Goal: Task Accomplishment & Management: Complete application form

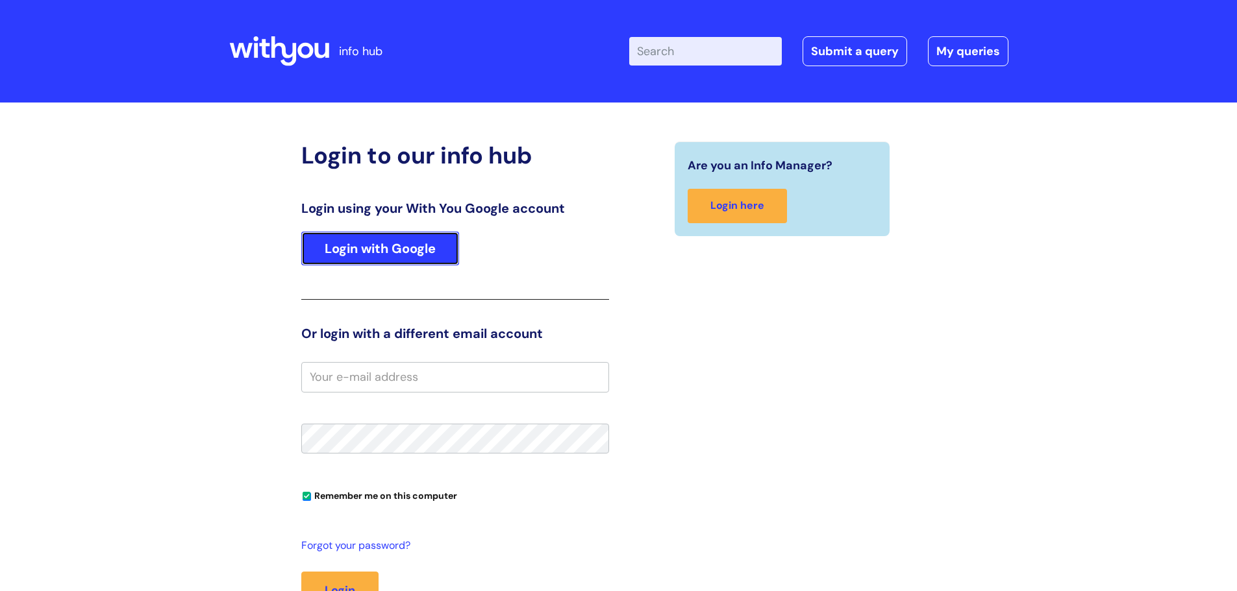
click at [367, 250] on link "Login with Google" at bounding box center [380, 249] width 158 height 34
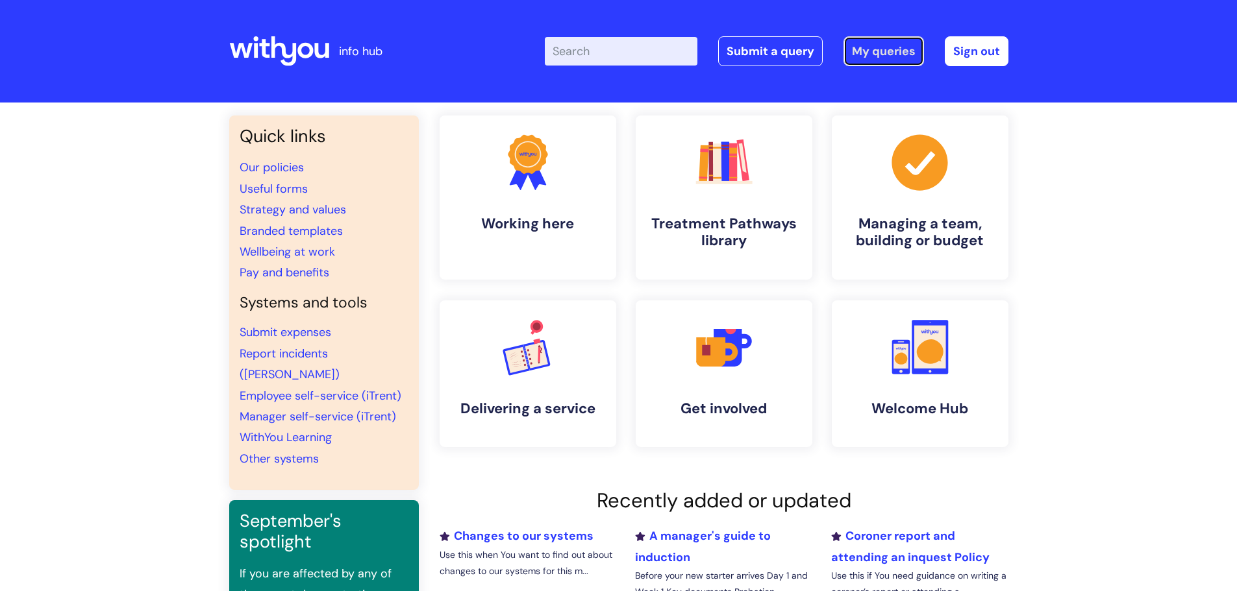
click at [891, 49] on link "My queries" at bounding box center [883, 51] width 80 height 30
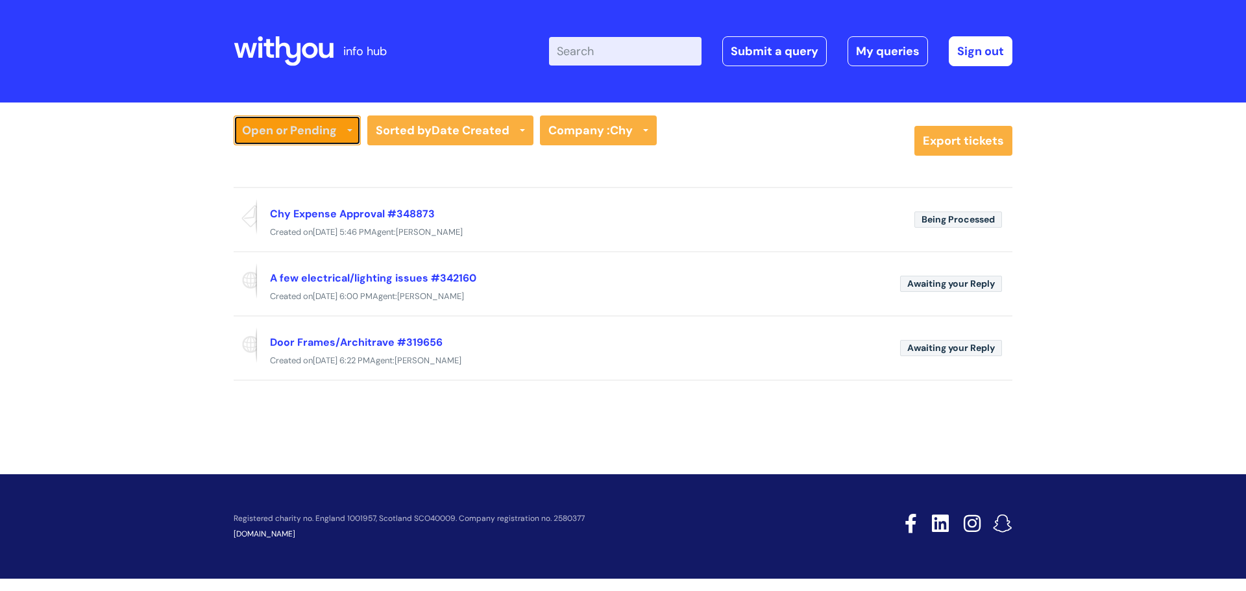
click at [340, 131] on link "Open or Pending" at bounding box center [297, 131] width 127 height 30
click at [300, 188] on link "Resolved or Closed" at bounding box center [297, 194] width 127 height 18
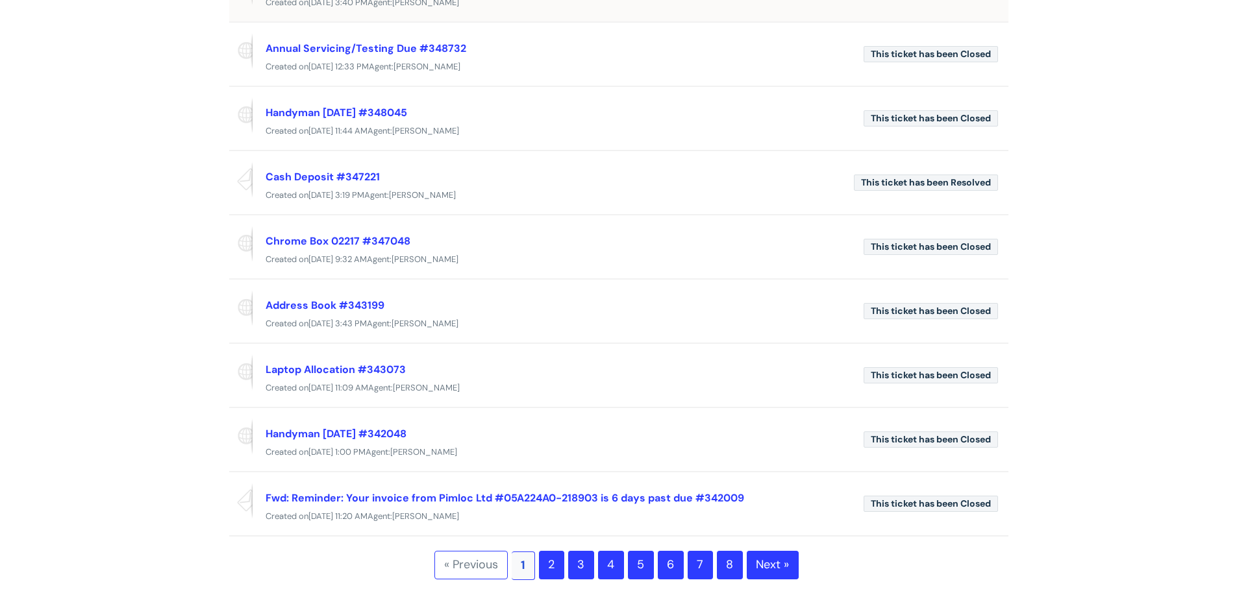
scroll to position [390, 0]
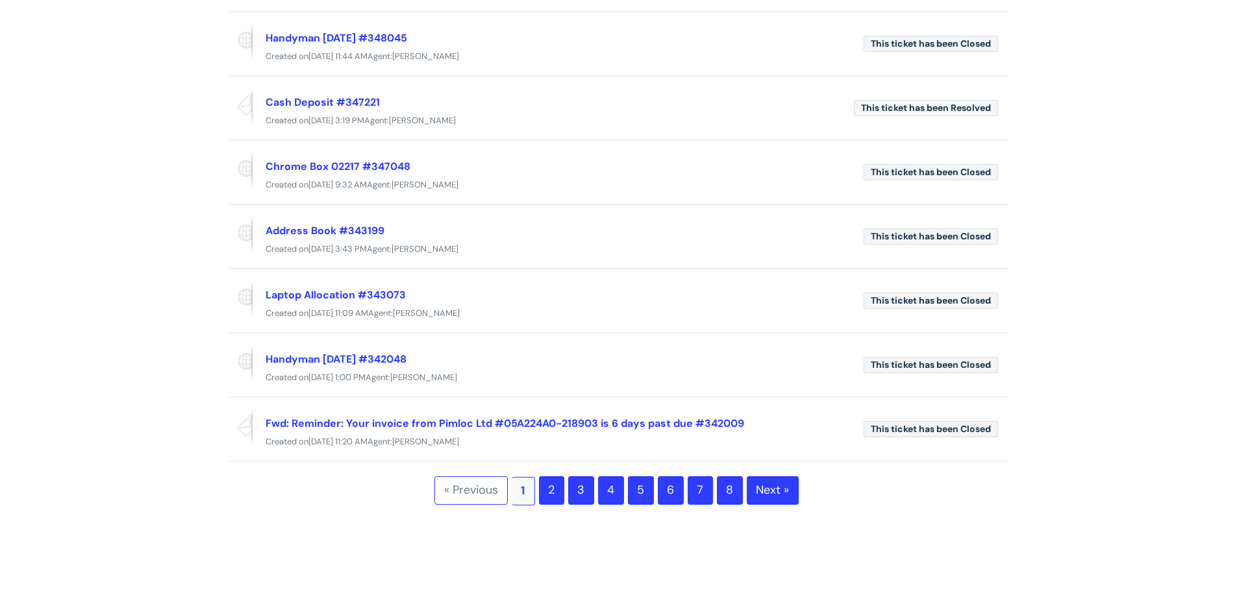
click at [553, 498] on link "2" at bounding box center [551, 490] width 25 height 29
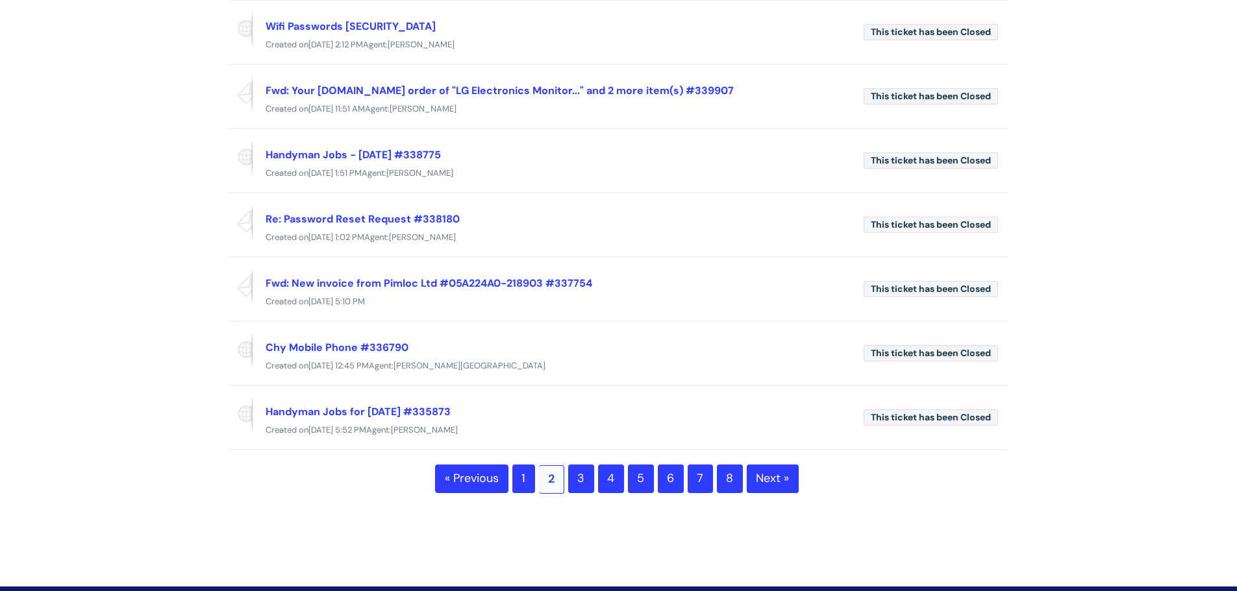
scroll to position [390, 0]
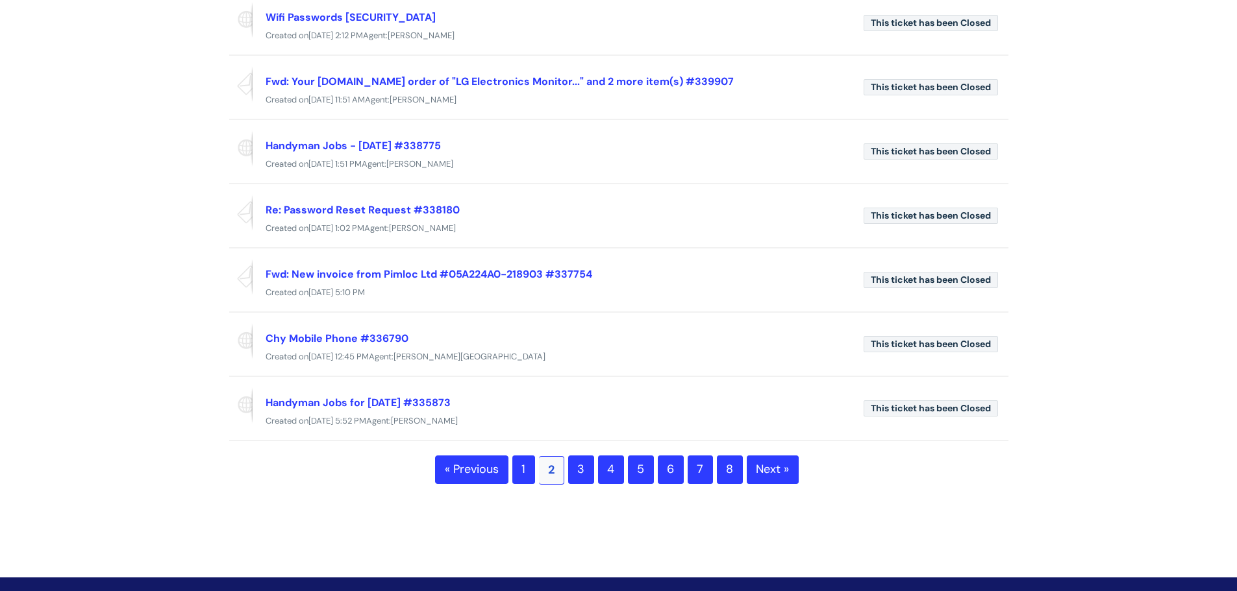
click at [593, 462] on link "3" at bounding box center [581, 470] width 26 height 29
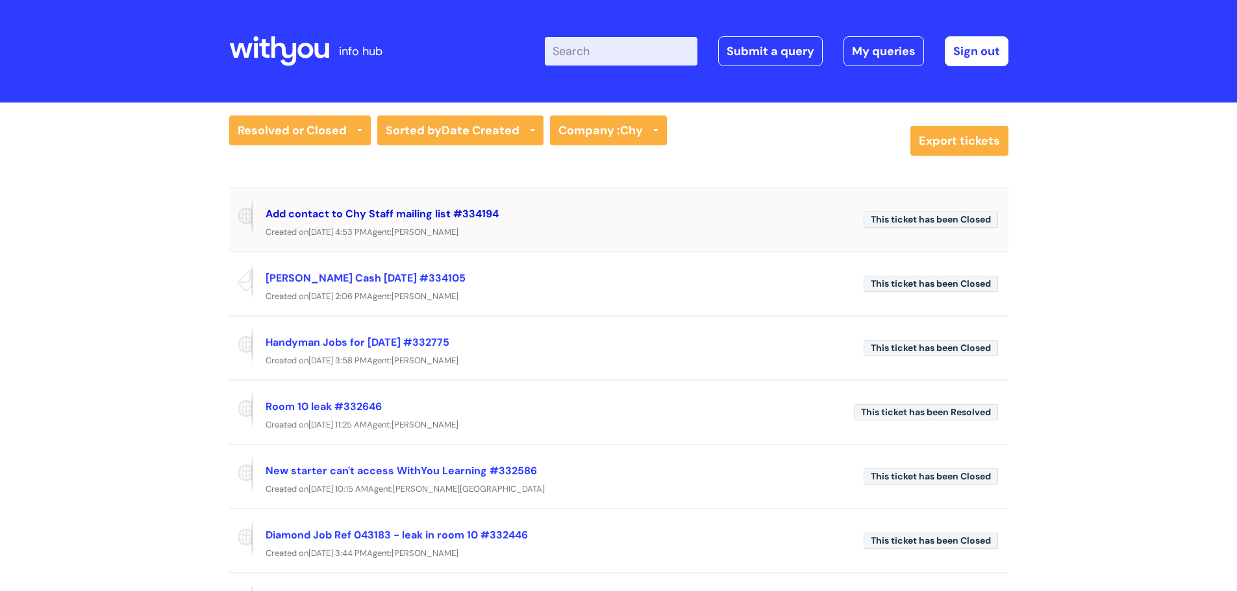
click at [410, 214] on link "Add contact to Chy Staff mailing list #334194" at bounding box center [382, 214] width 233 height 14
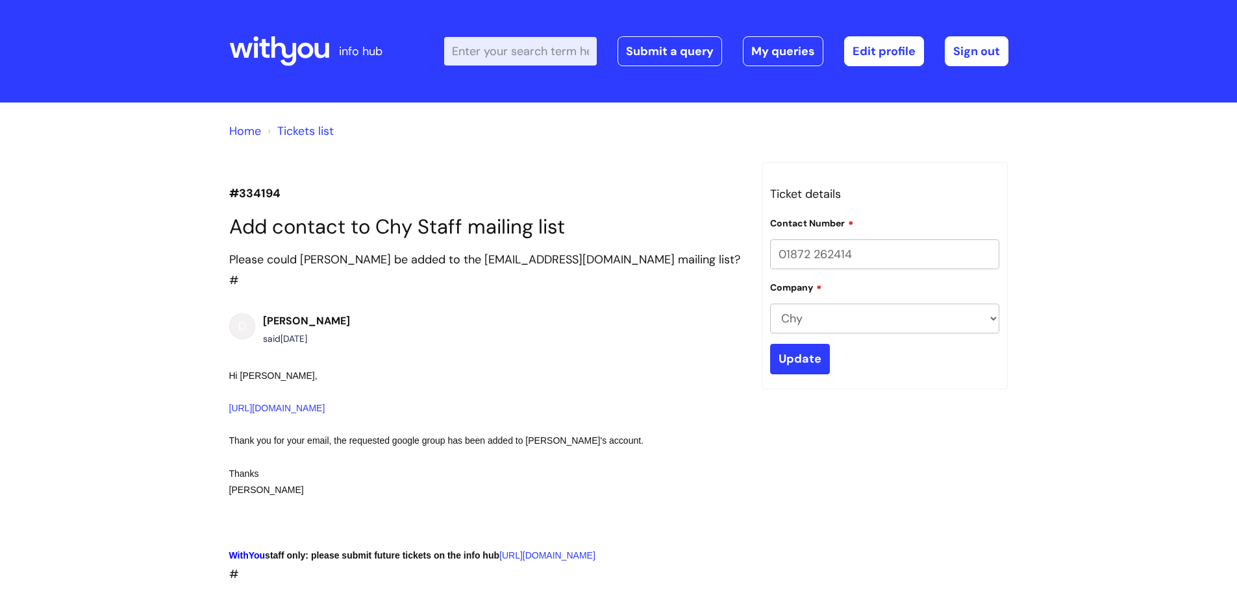
select select "Something Else"
select select "My problem is not listed"
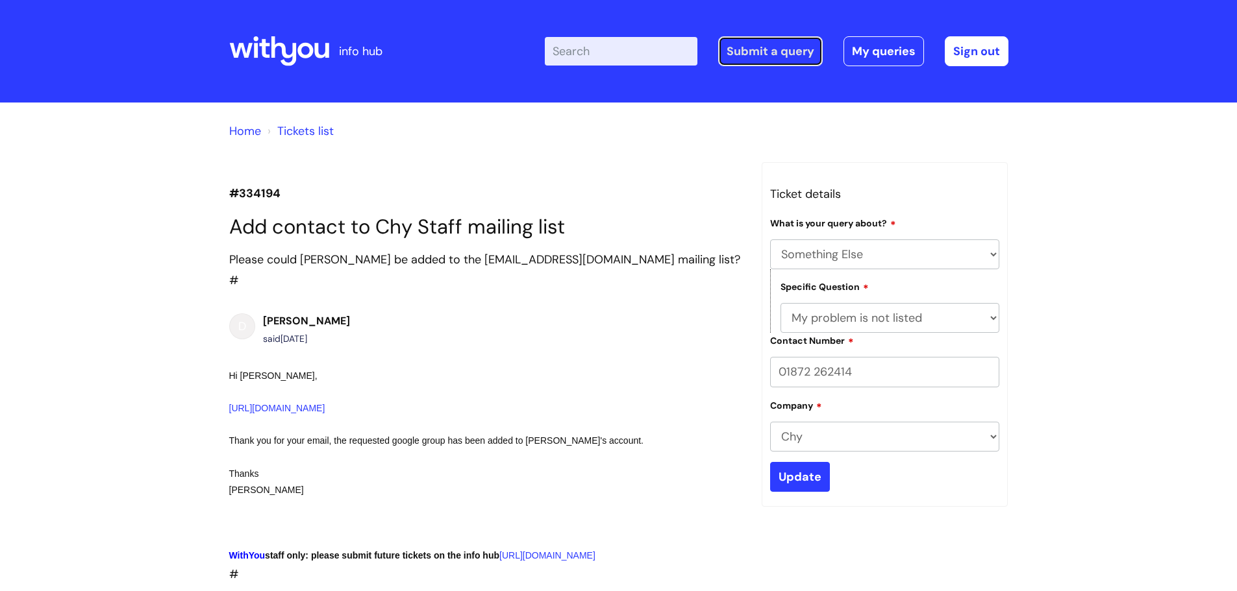
click at [745, 45] on link "Submit a query" at bounding box center [770, 51] width 105 height 30
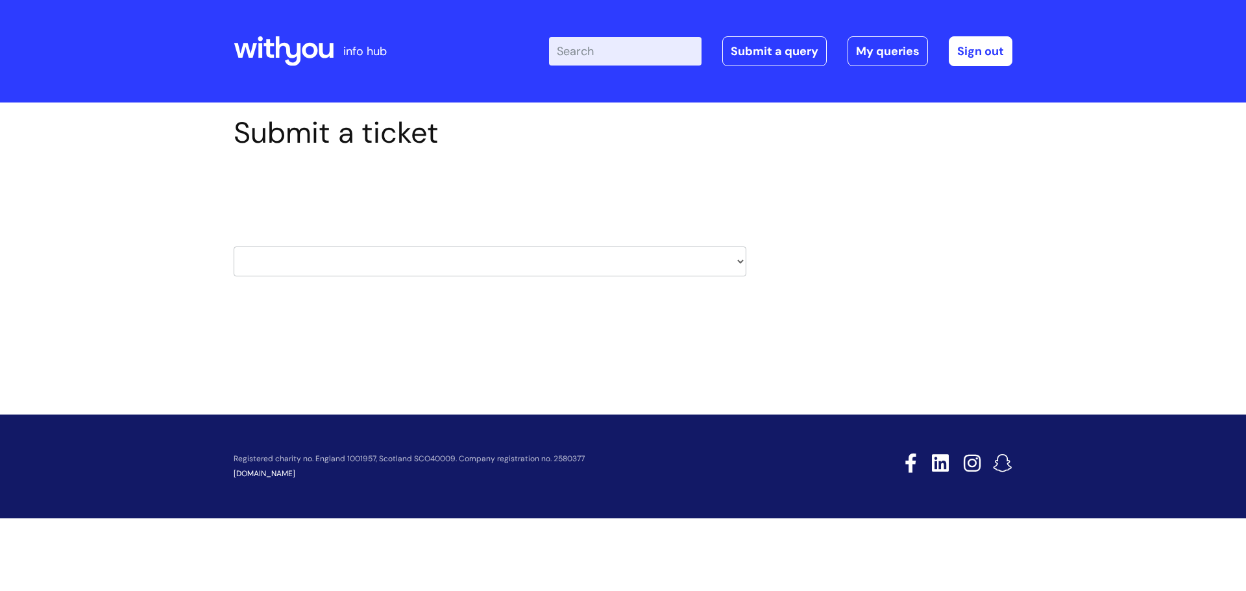
click at [336, 268] on select "HR / People IT and Support Clinical Drug Alerts Finance Accounts Data Support T…" at bounding box center [490, 262] width 513 height 30
select select "it_and_support"
click at [234, 247] on select "HR / People IT and Support Clinical Drug Alerts Finance Accounts Data Support T…" at bounding box center [490, 262] width 513 height 30
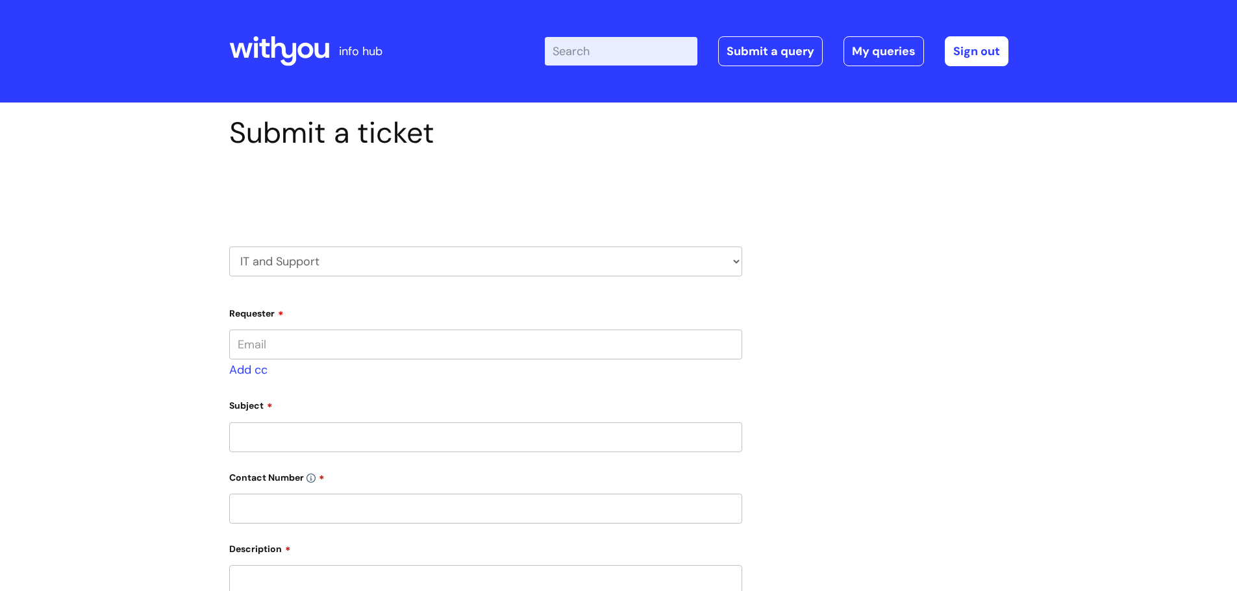
type input "[PERSON_NAME][EMAIL_ADDRESS][PERSON_NAME][DOMAIN_NAME]"
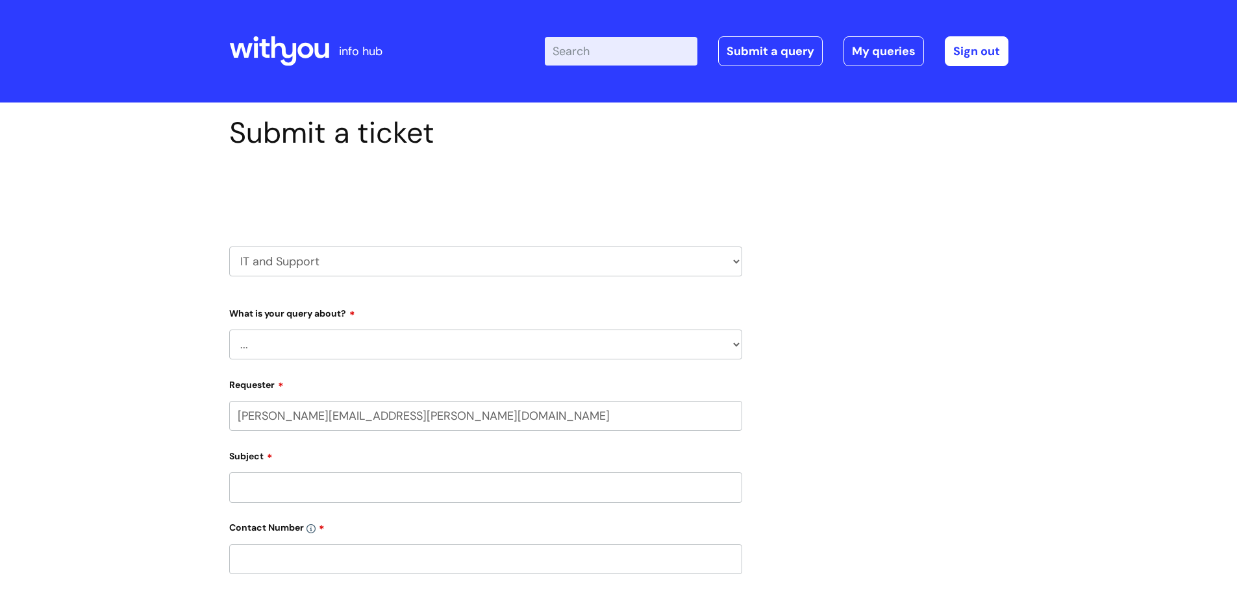
select select "80004157190"
click at [393, 353] on select "... Mobile Phone Reset & MFA Accounts, Starters and Leavers IT Hardware issue I…" at bounding box center [485, 345] width 513 height 30
select select "Something Else"
click at [229, 330] on select "... Mobile Phone Reset & MFA Accounts, Starters and Leavers IT Hardware issue I…" at bounding box center [485, 345] width 513 height 30
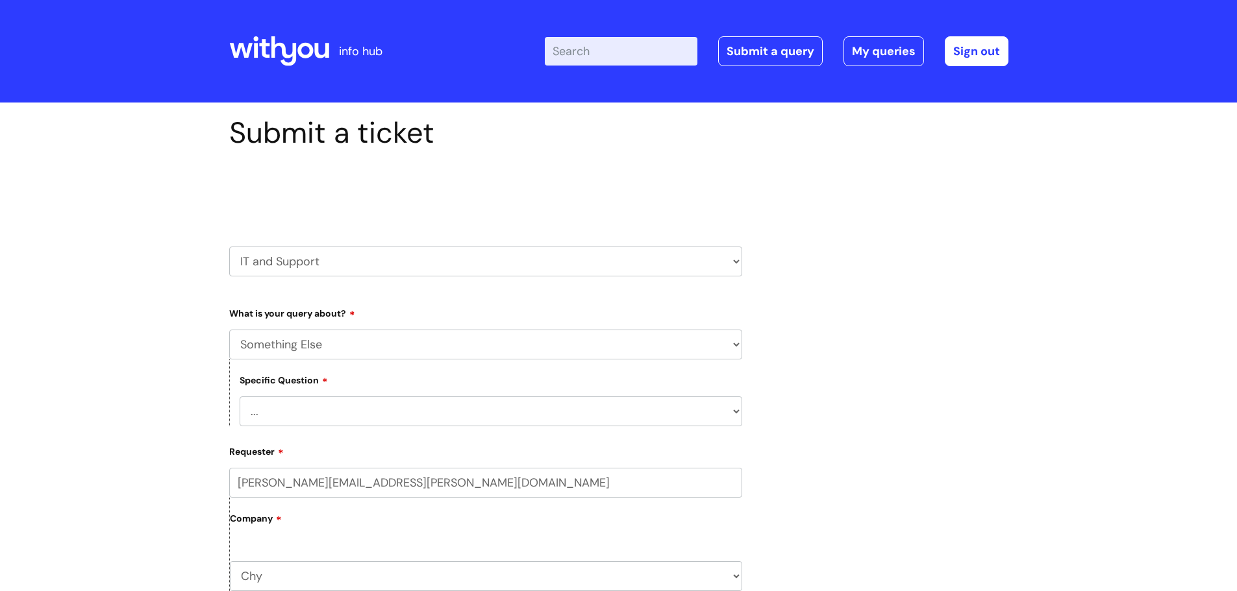
click at [341, 421] on select "... My problem is not listed" at bounding box center [491, 412] width 502 height 30
select select "My problem is not listed"
click at [240, 397] on select "... My problem is not listed" at bounding box center [491, 412] width 502 height 30
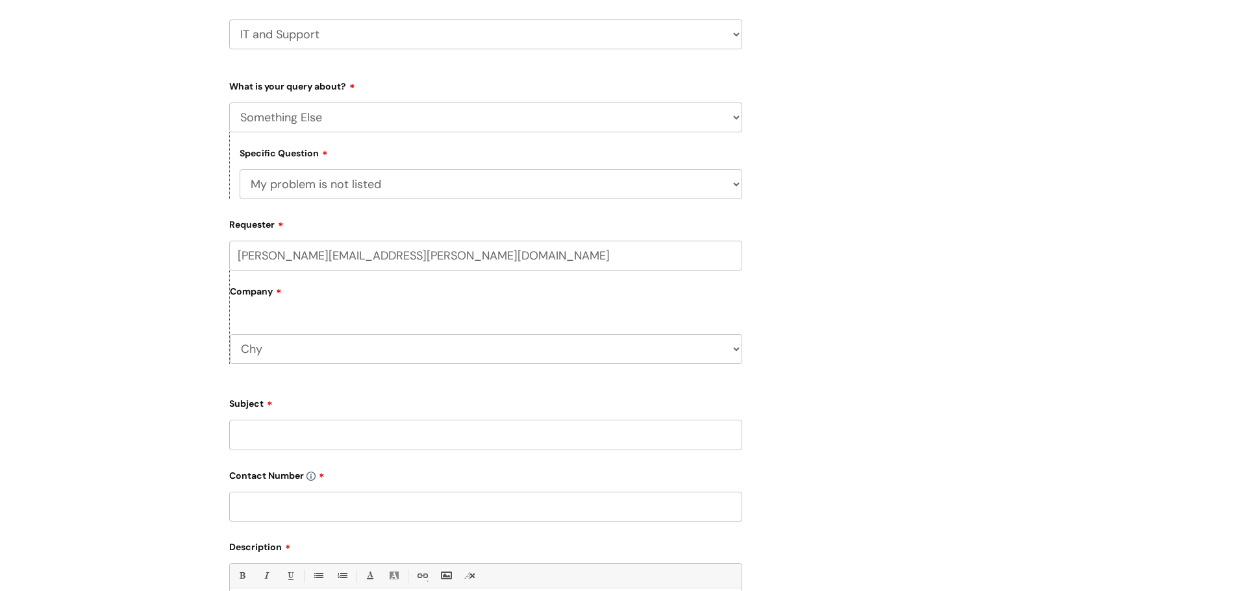
scroll to position [260, 0]
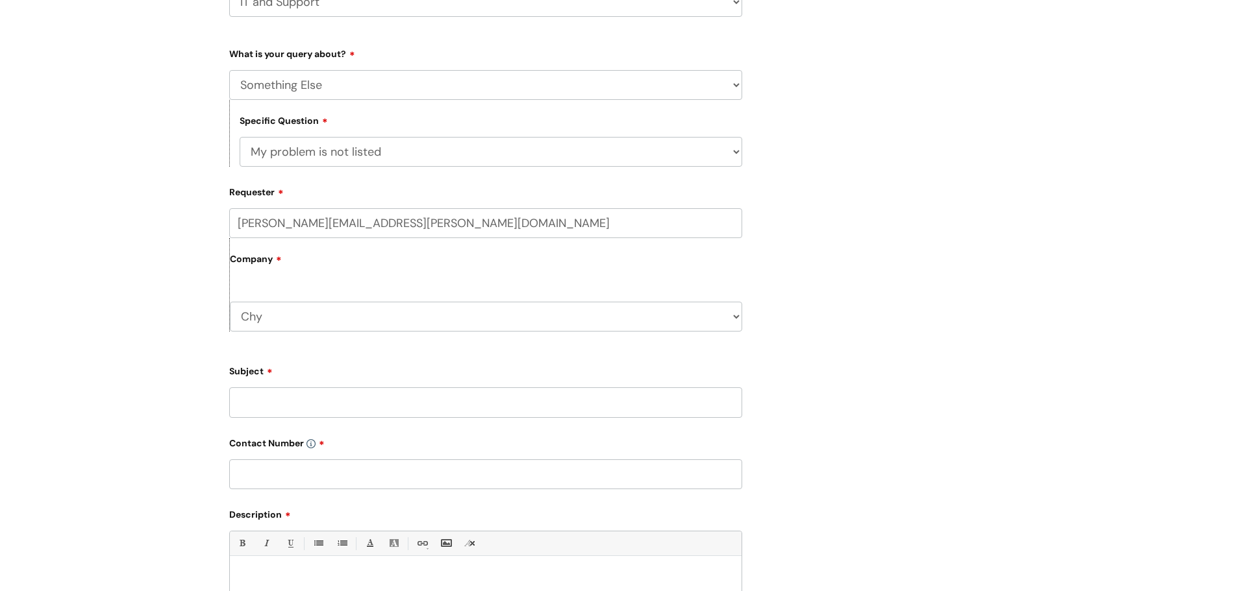
click at [311, 406] on input "Subject" at bounding box center [485, 403] width 513 height 30
type input "A"
type input "Chy Staff mailing list"
type input "01872 262414"
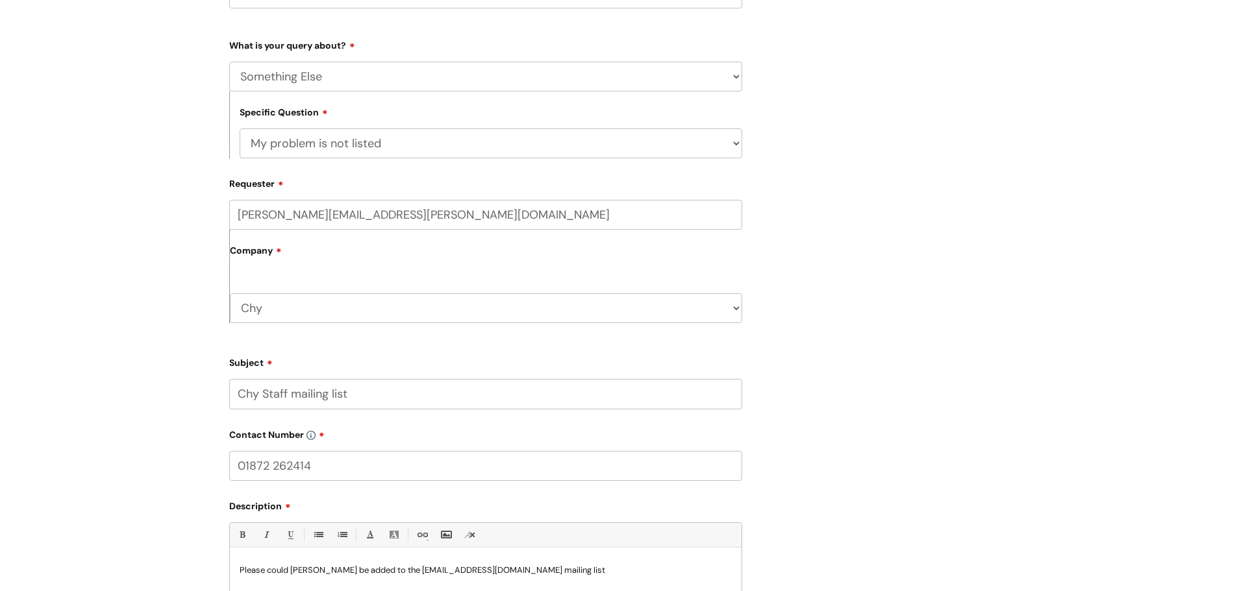
scroll to position [325, 0]
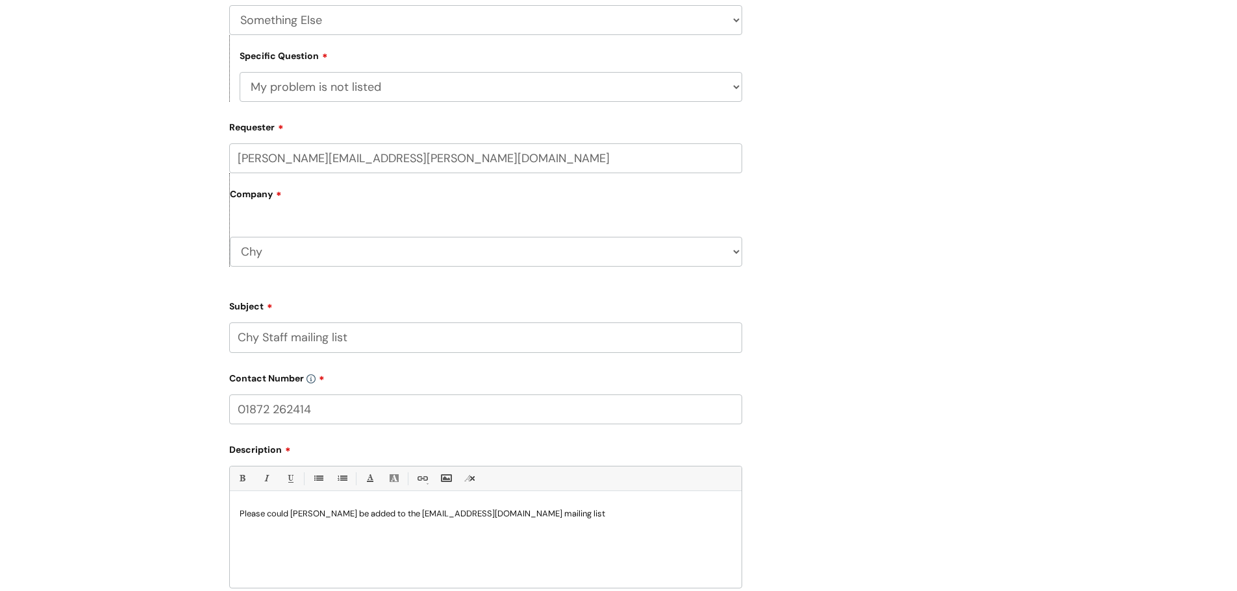
drag, startPoint x: 519, startPoint y: 511, endPoint x: 604, endPoint y: 510, distance: 85.0
click at [519, 511] on p "Please could Kelly White be added to the allatchy@wearewithyou.org.uk mailing l…" at bounding box center [486, 514] width 492 height 12
drag, startPoint x: 537, startPoint y: 542, endPoint x: 570, endPoint y: 532, distance: 34.7
click at [537, 542] on div "Please could Kelly White be added to the allatchy@wearewithyou.org.uk (Chy Staf…" at bounding box center [486, 544] width 512 height 90
click at [630, 503] on div "Please could Kelly White be added to the allatchy@wearewithyou.org.uk (Chy Staf…" at bounding box center [486, 544] width 512 height 90
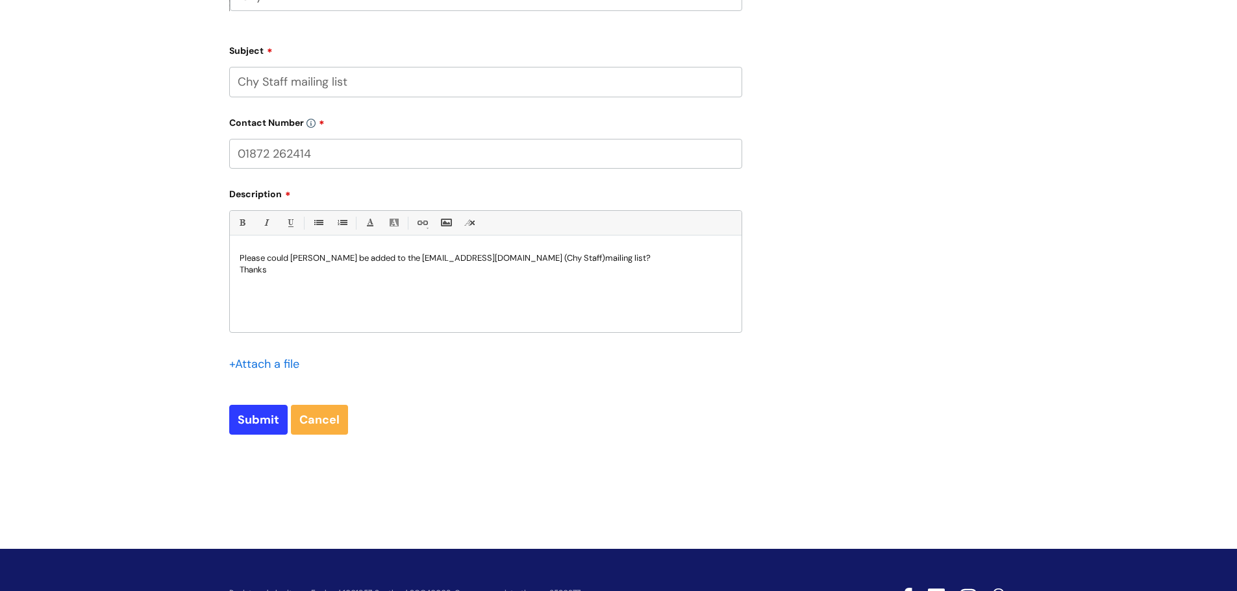
scroll to position [584, 0]
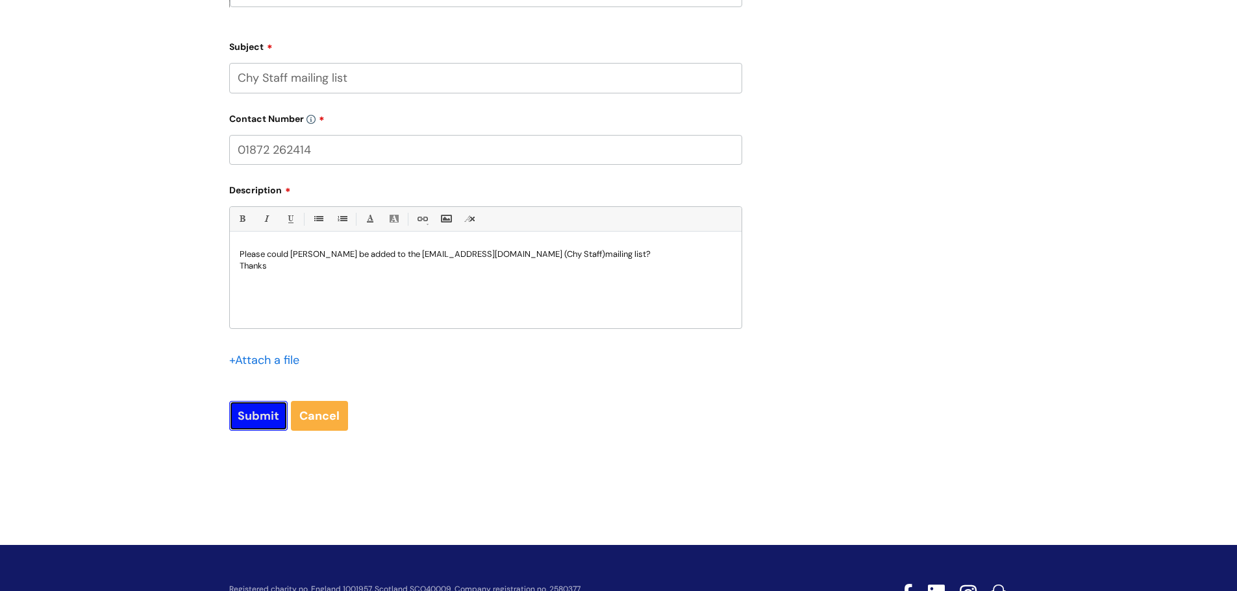
click at [240, 430] on input "Submit" at bounding box center [258, 416] width 58 height 30
type input "Please Wait..."
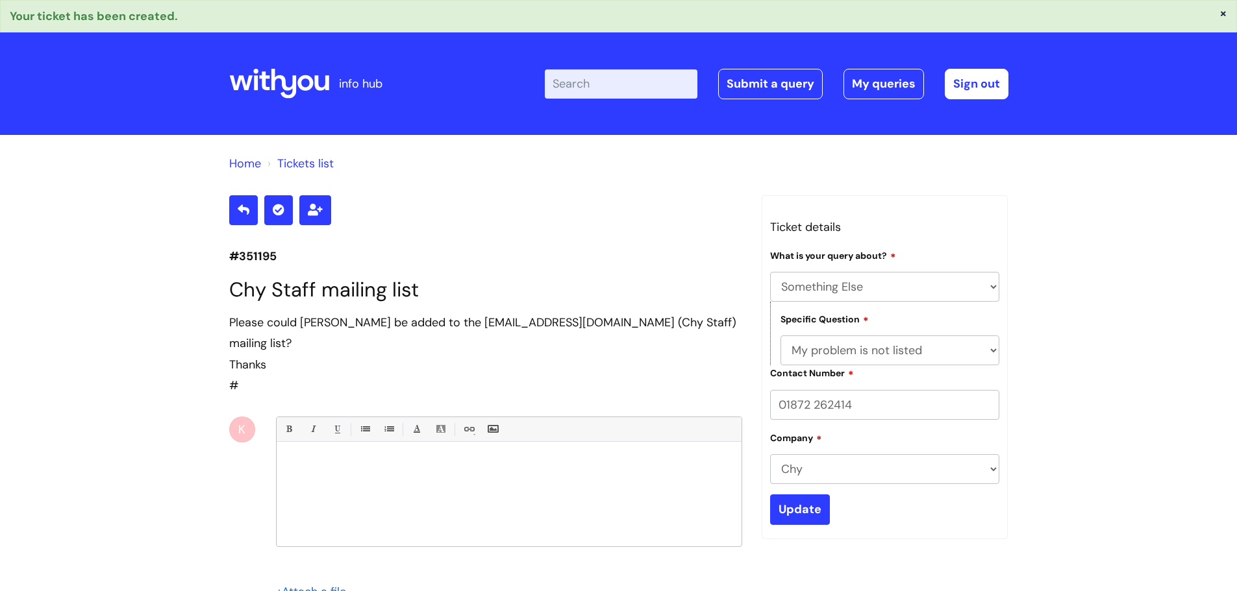
select select "Something Else"
select select "My problem is not listed"
click at [758, 73] on link "Submit a query" at bounding box center [770, 84] width 105 height 30
